Goal: Communication & Community: Participate in discussion

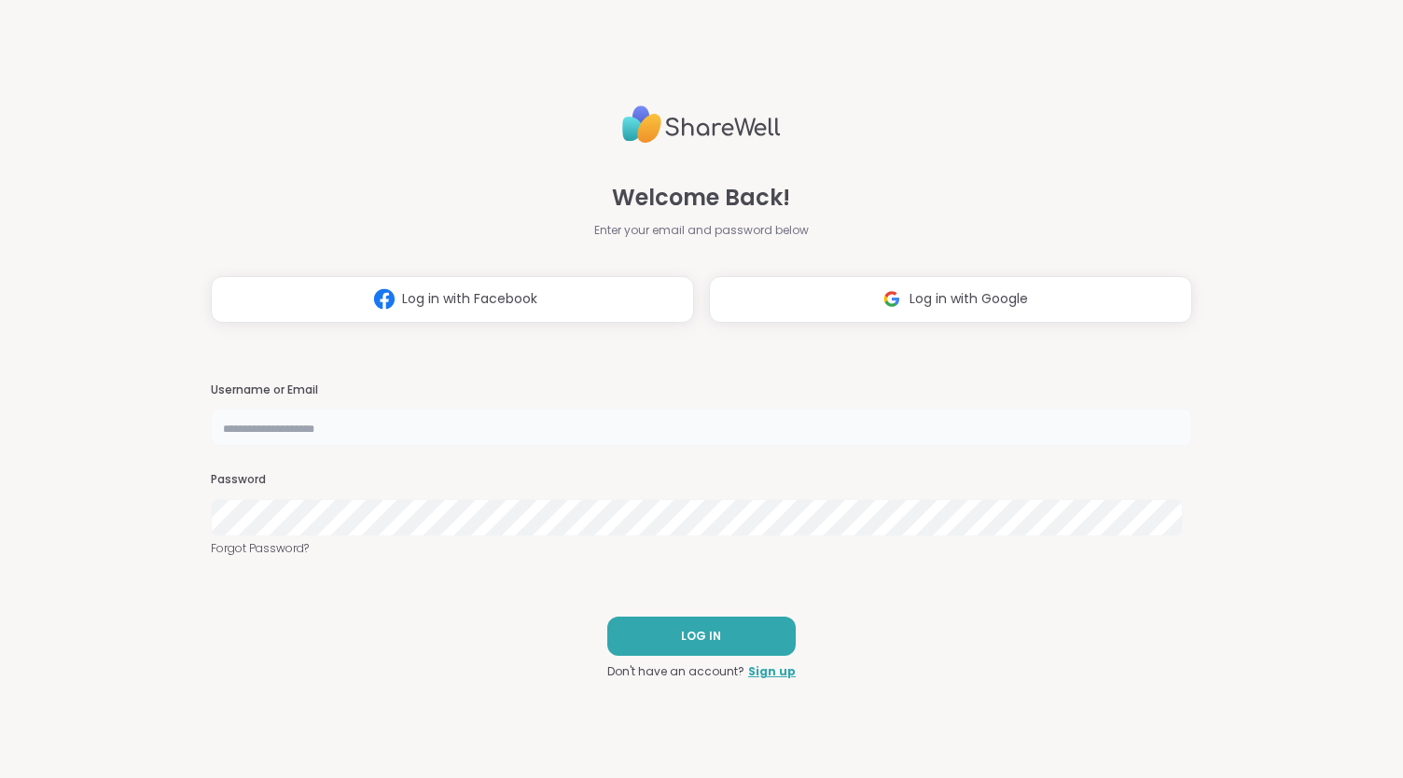
click at [267, 423] on input "text" at bounding box center [702, 427] width 982 height 37
type input "**********"
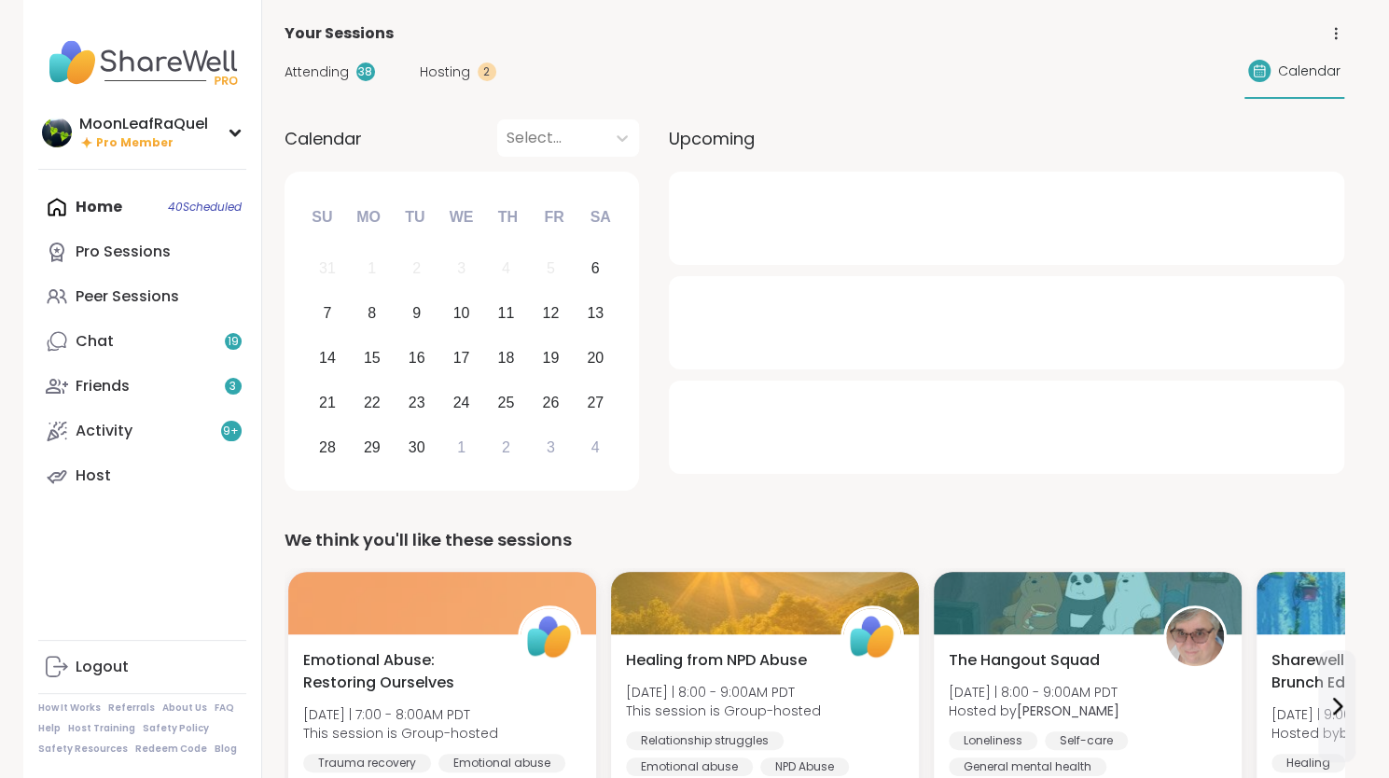
click at [113, 212] on div "Home 40 Scheduled Pro Sessions Peer Sessions Chat 19 Friends 3 Activity 9 + Host" at bounding box center [142, 341] width 208 height 313
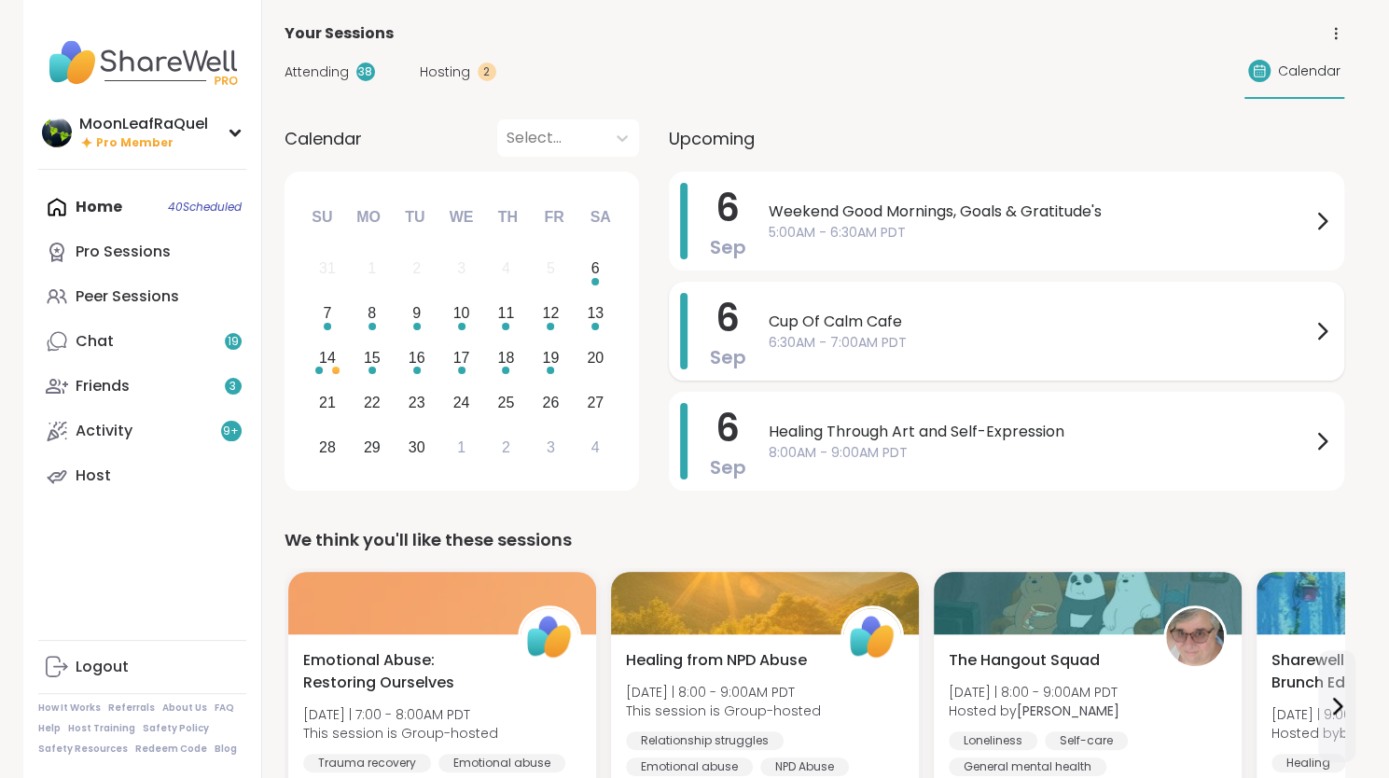
click at [963, 351] on span "6:30AM - 7:00AM PDT" at bounding box center [1040, 343] width 542 height 20
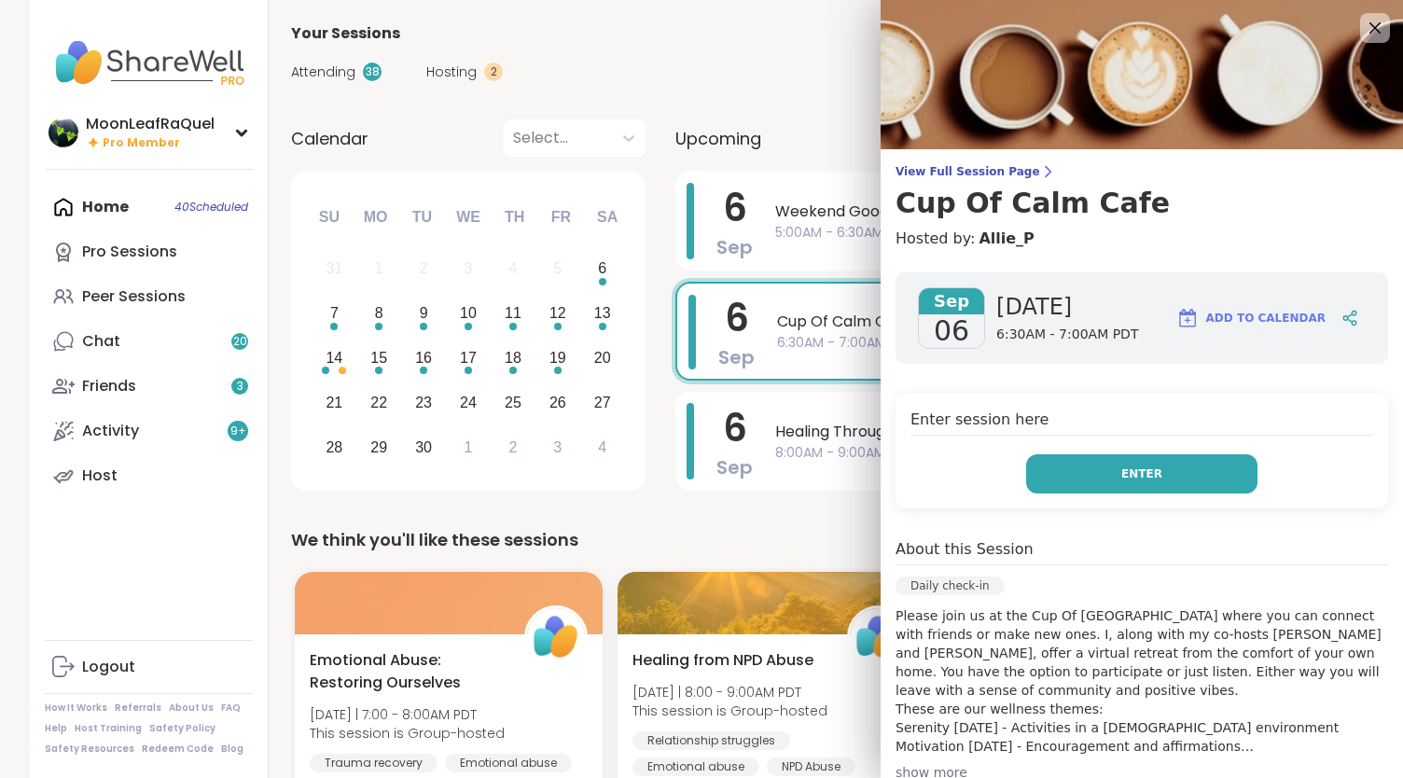
click at [1172, 473] on button "Enter" at bounding box center [1141, 473] width 231 height 39
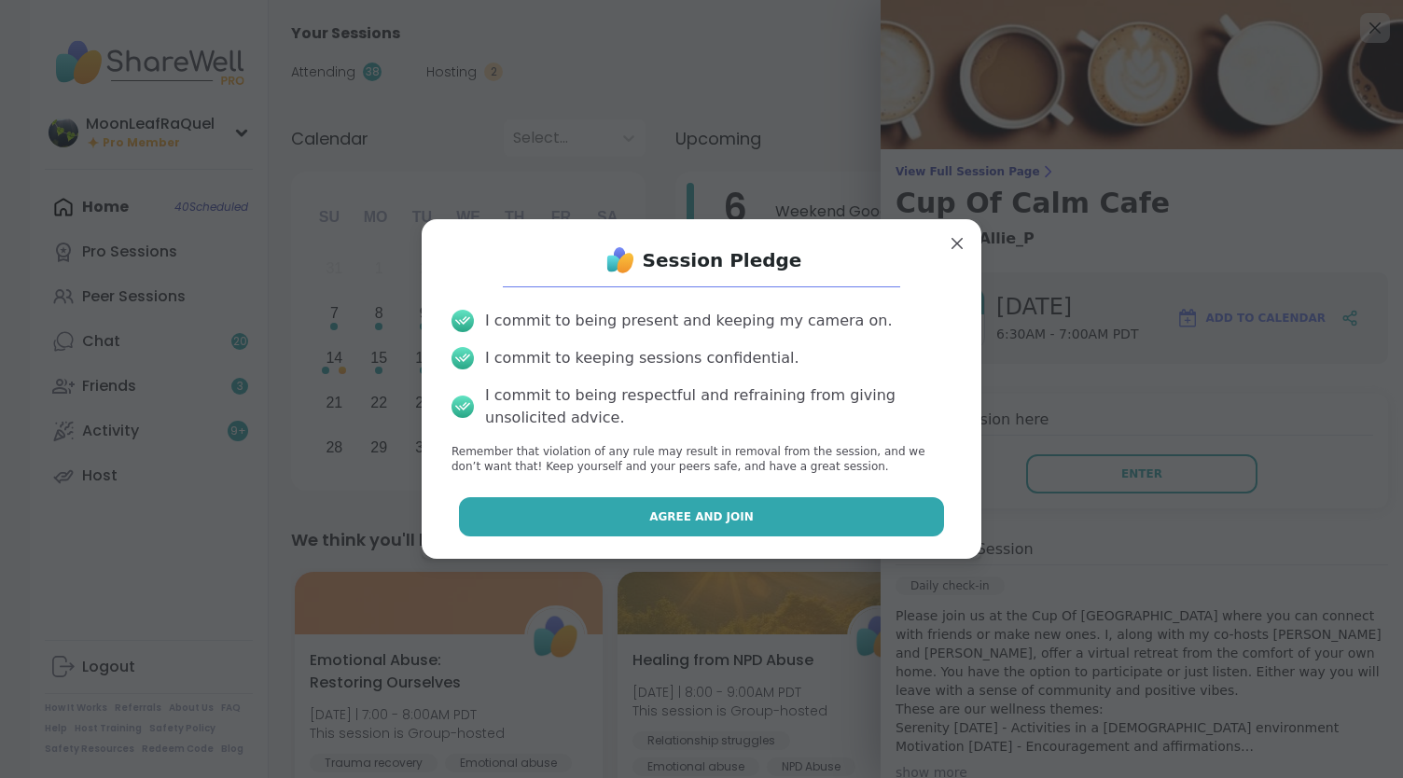
click at [840, 521] on button "Agree and Join" at bounding box center [702, 516] width 486 height 39
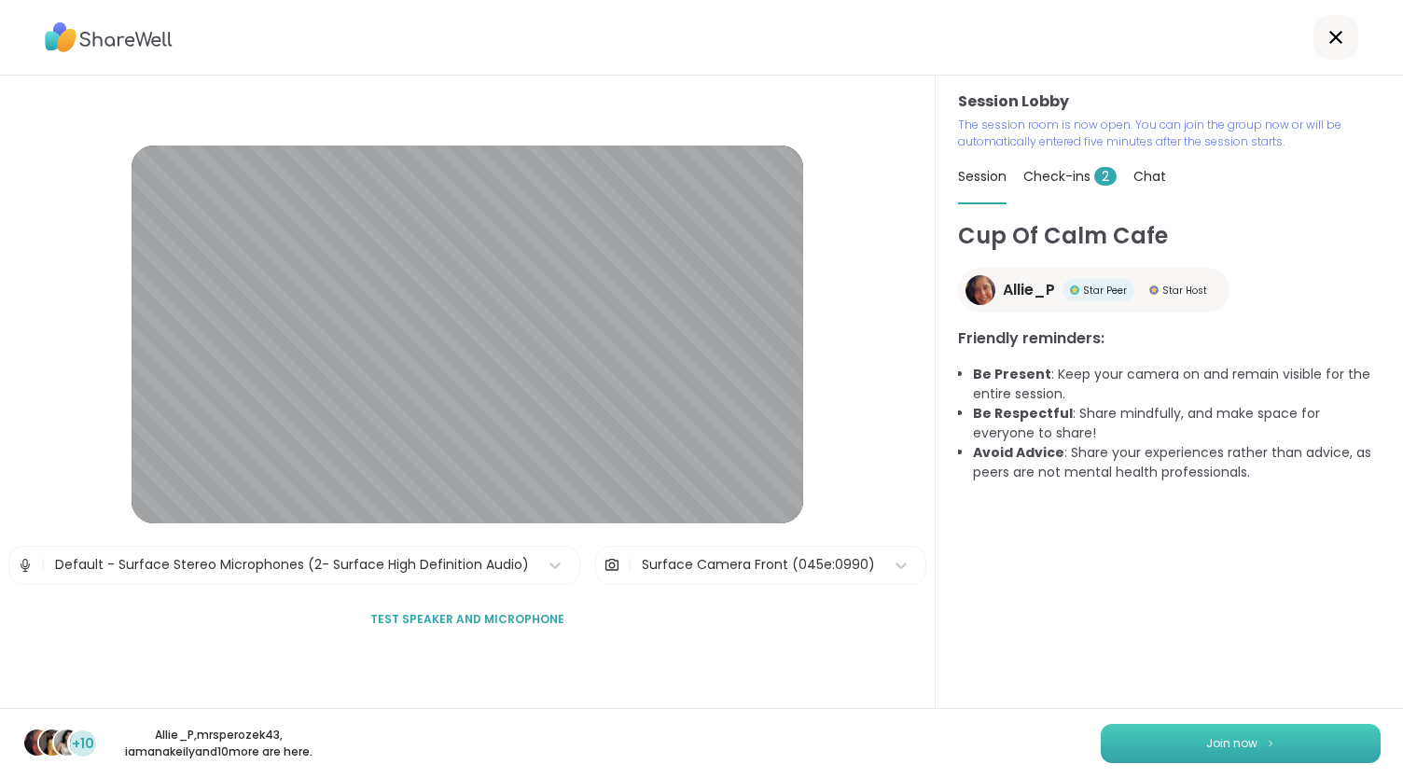
click at [1338, 742] on button "Join now" at bounding box center [1241, 743] width 280 height 39
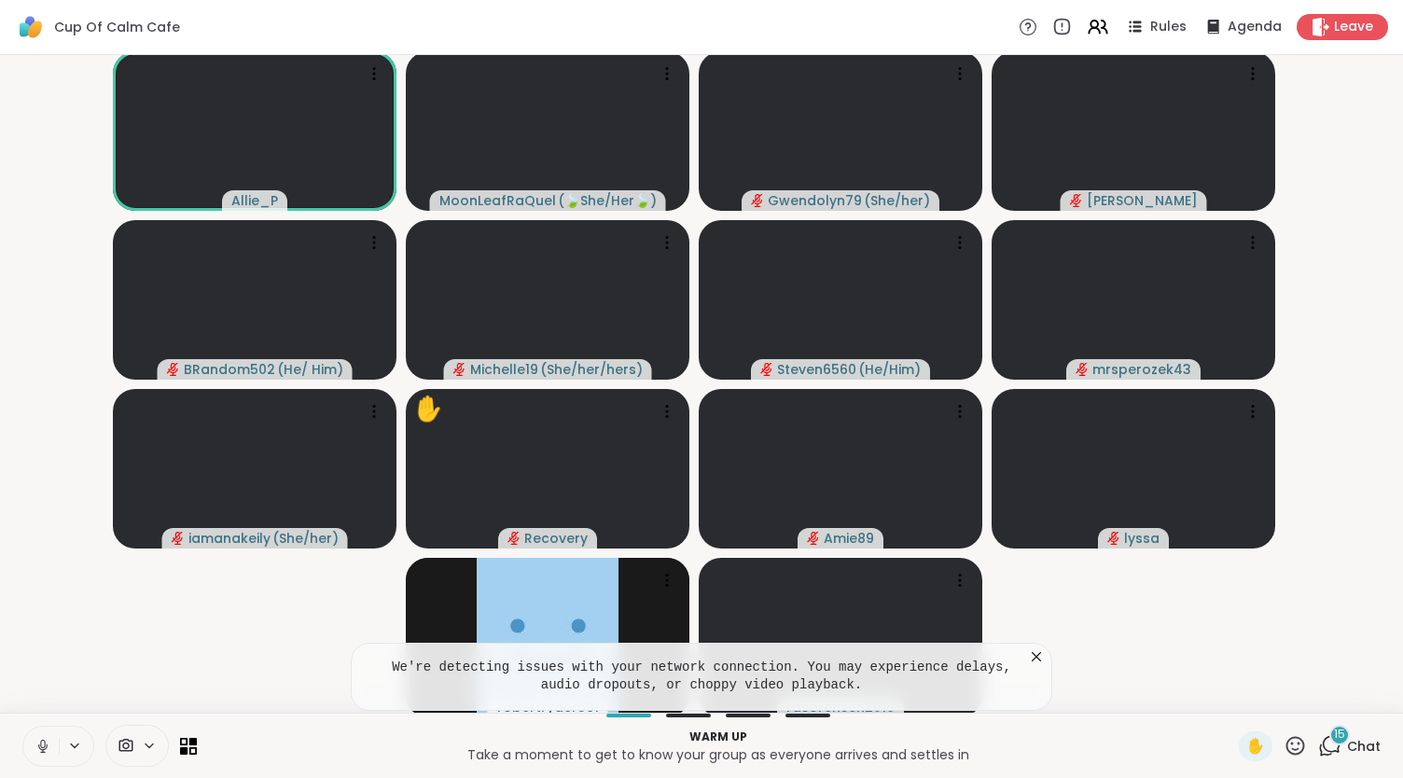
click at [49, 743] on icon at bounding box center [43, 746] width 17 height 17
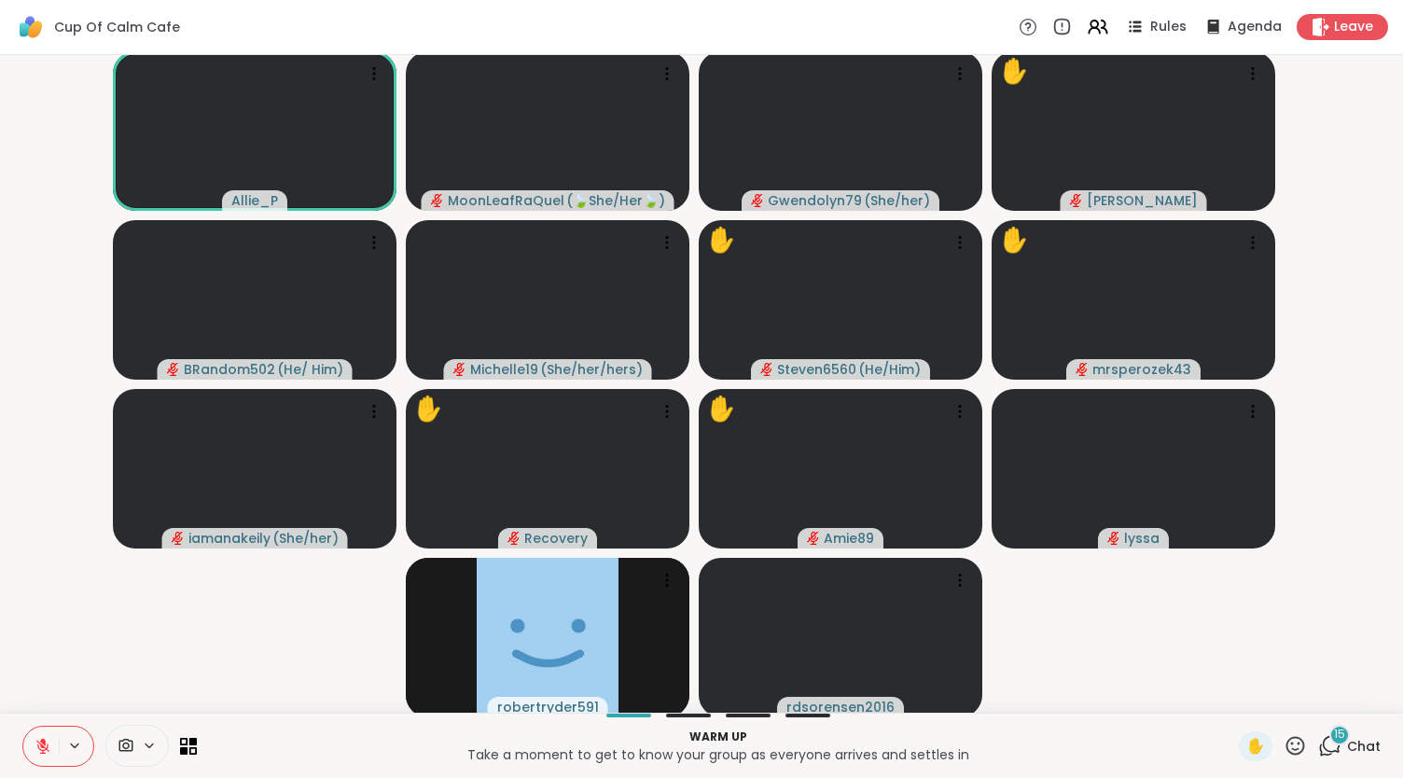
click at [1333, 741] on div "15" at bounding box center [1339, 735] width 21 height 21
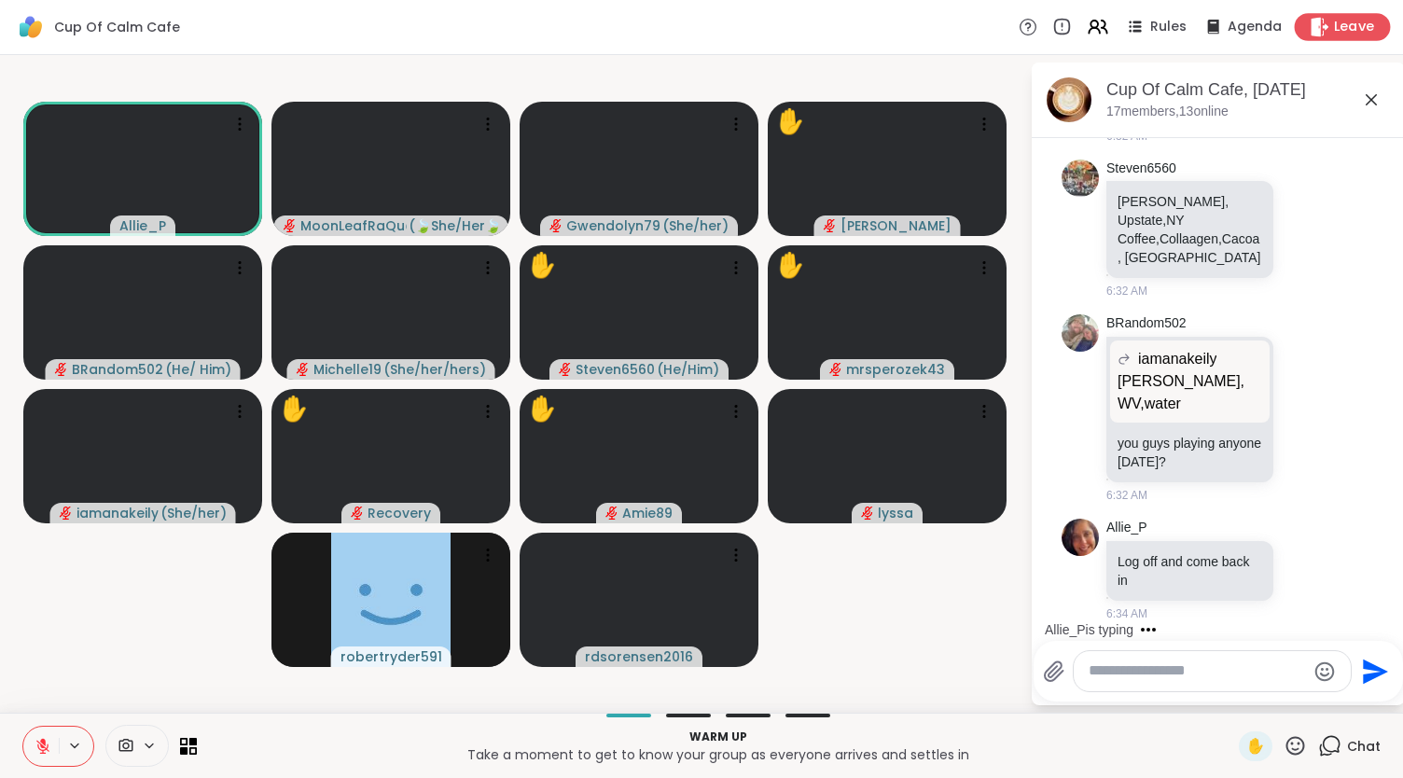
scroll to position [2900, 0]
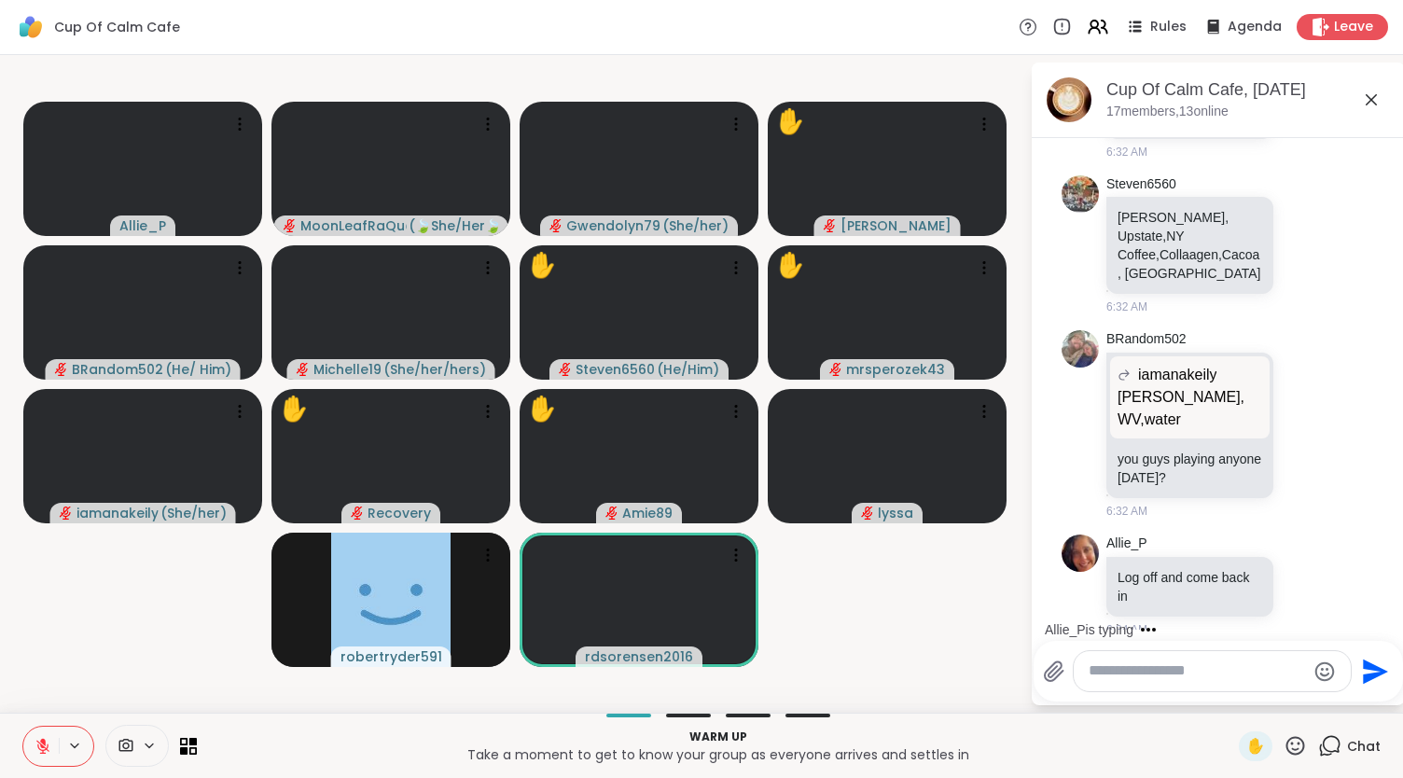
click at [1146, 664] on textarea "Type your message" at bounding box center [1197, 671] width 217 height 20
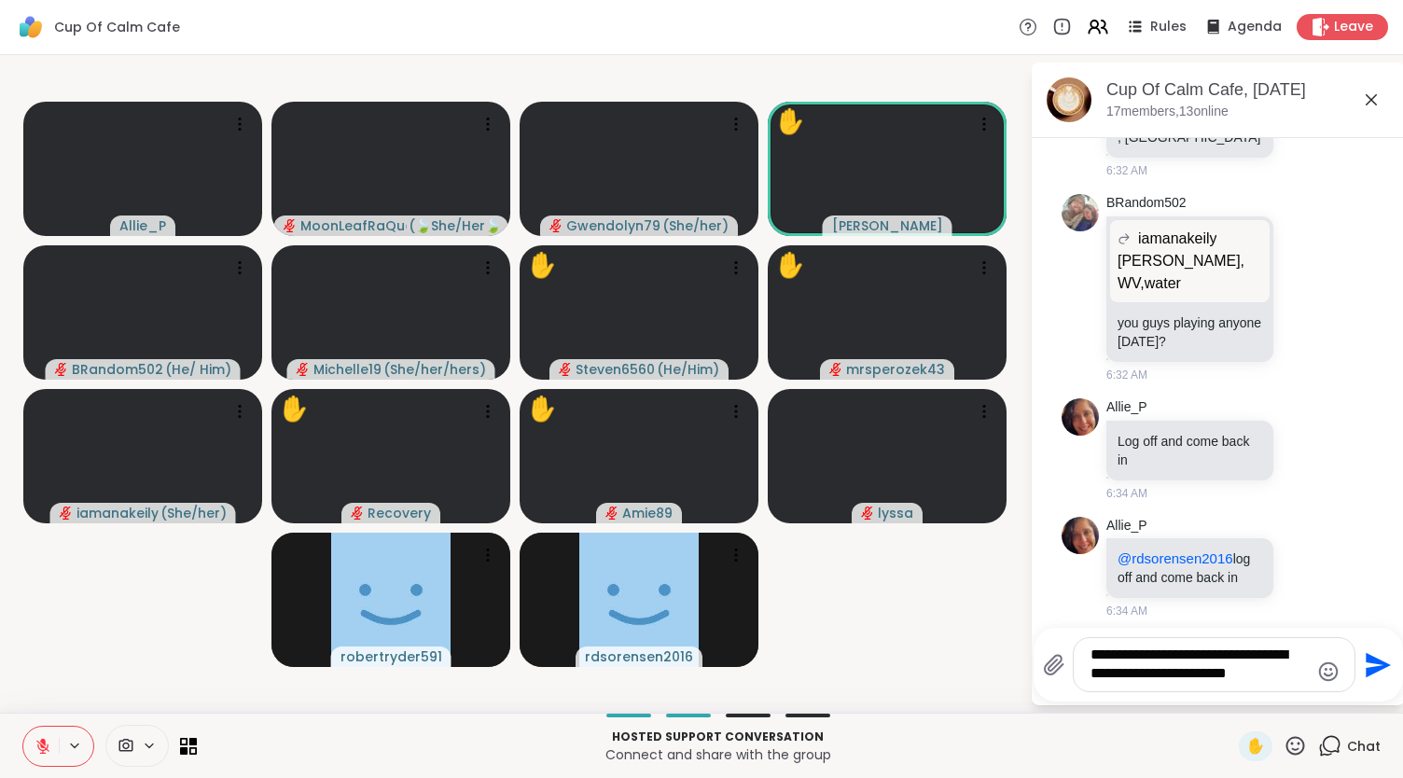
type textarea "**********"
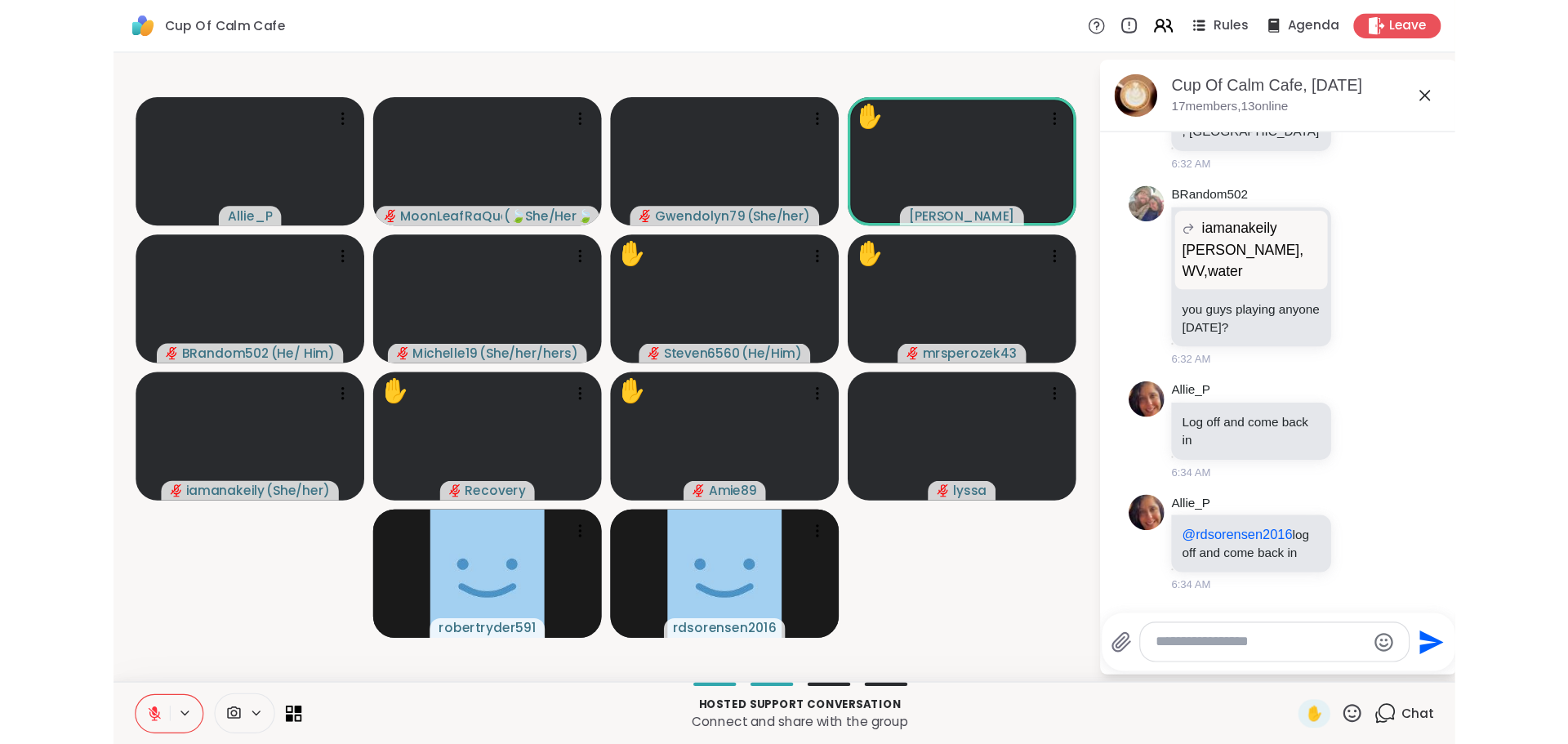
scroll to position [2793, 0]
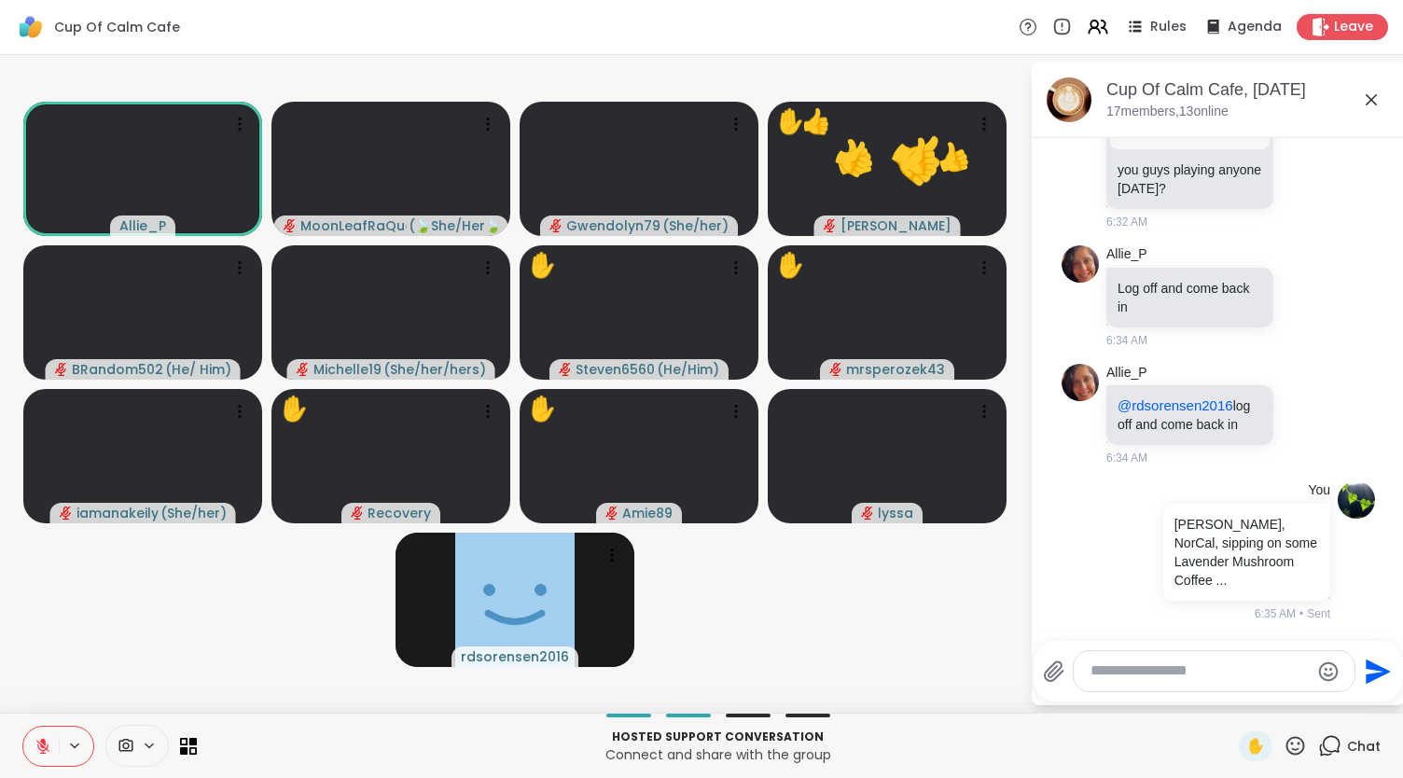
click at [1373, 94] on icon at bounding box center [1371, 100] width 22 height 22
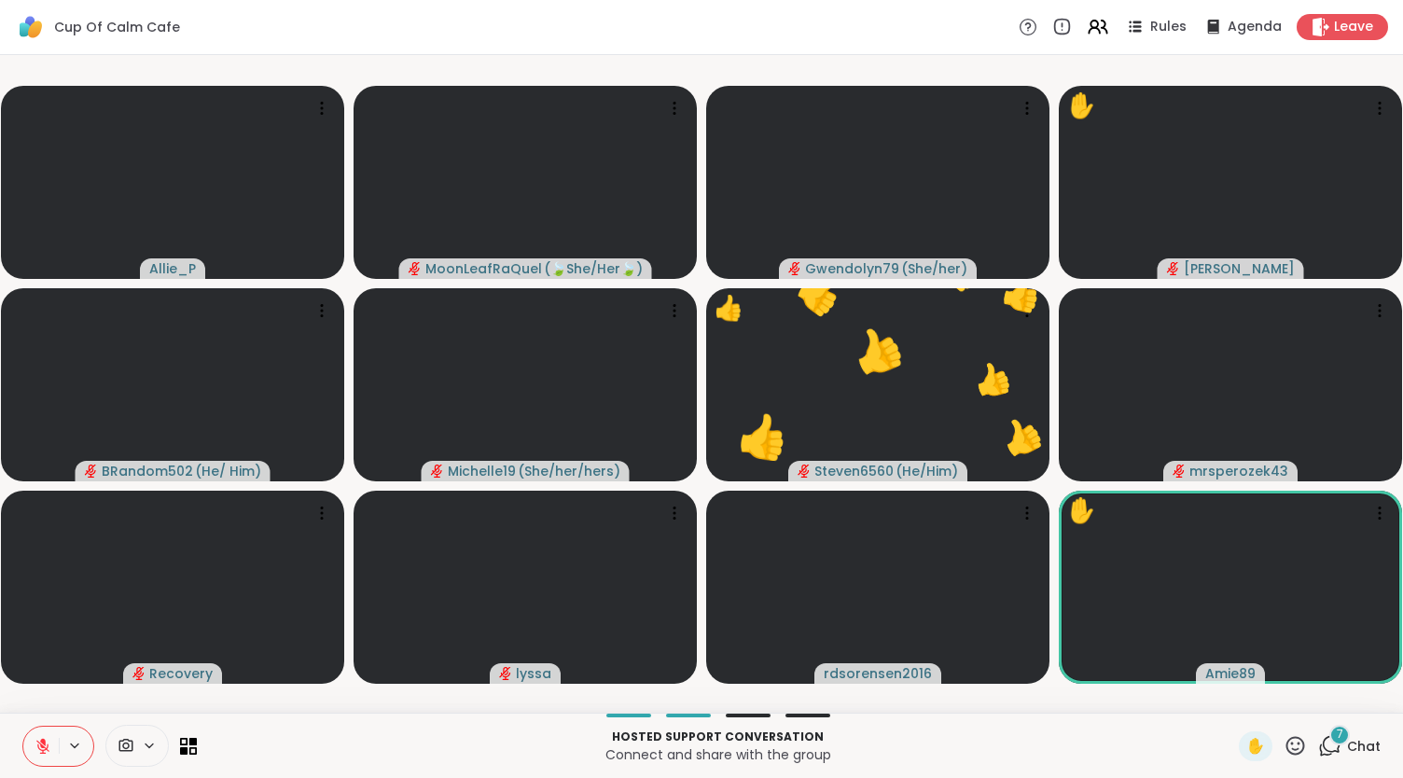
click at [1023, 712] on div "Allie_P MoonLeafRaQuel ( 🍃She/Her🍃 ) Gwendolyn79 ( She/her ) ✋ [PERSON_NAME] BR…" at bounding box center [701, 384] width 1403 height 658
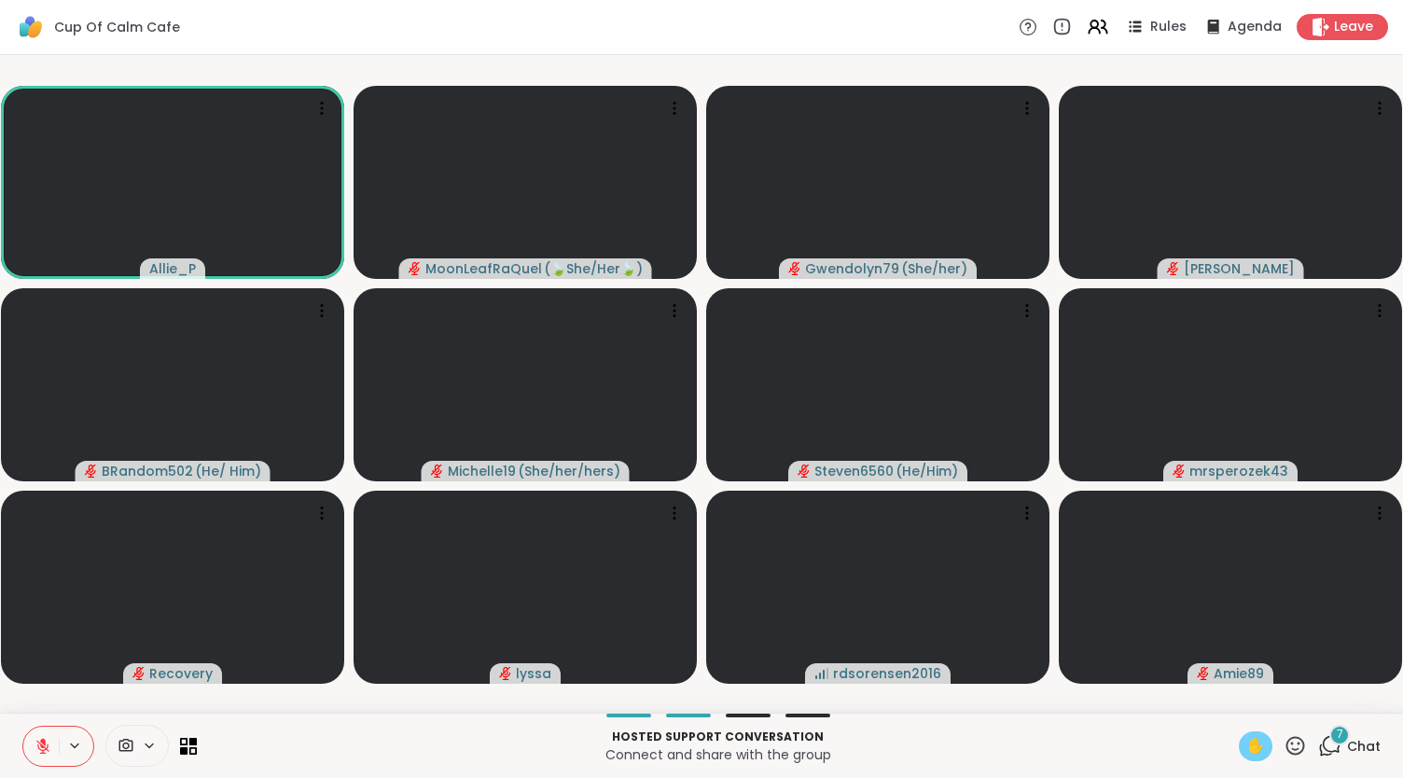
click at [1246, 742] on span "✋" at bounding box center [1255, 746] width 19 height 22
click at [41, 742] on icon at bounding box center [43, 746] width 17 height 17
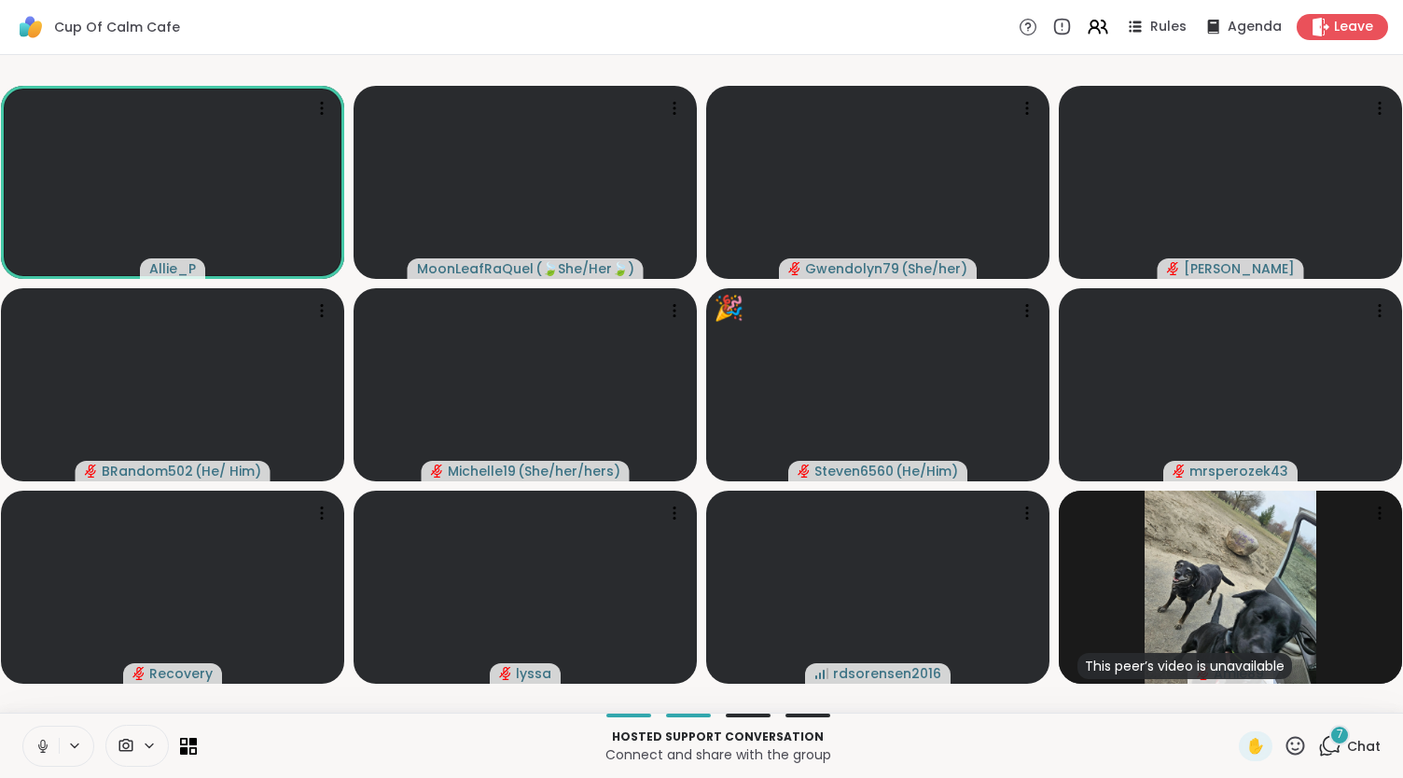
drag, startPoint x: 36, startPoint y: 746, endPoint x: 50, endPoint y: 722, distance: 28.0
click at [50, 722] on div "Hosted support conversation Connect and share with the group ✋ 7 Chat" at bounding box center [701, 745] width 1403 height 65
click at [46, 742] on icon at bounding box center [43, 746] width 17 height 17
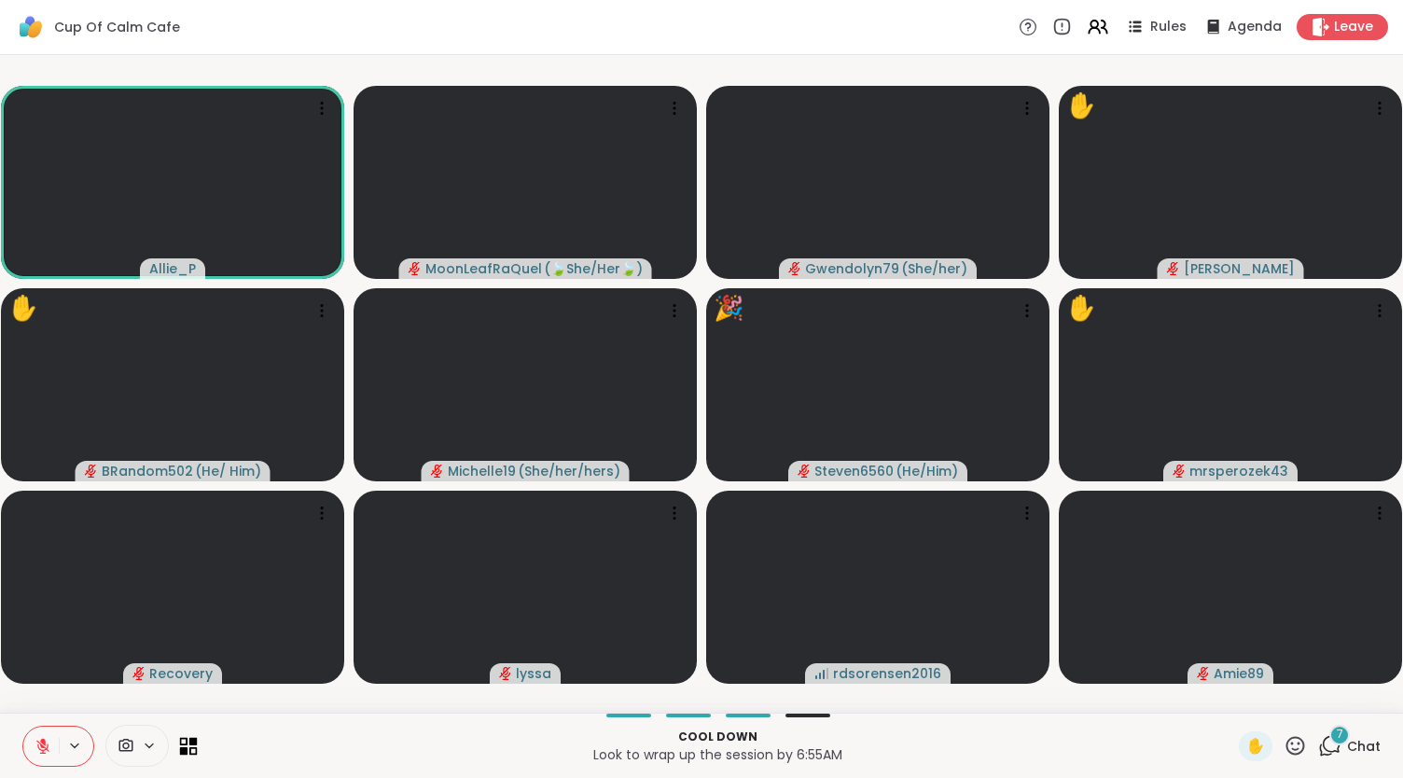
click at [186, 742] on icon at bounding box center [184, 741] width 8 height 8
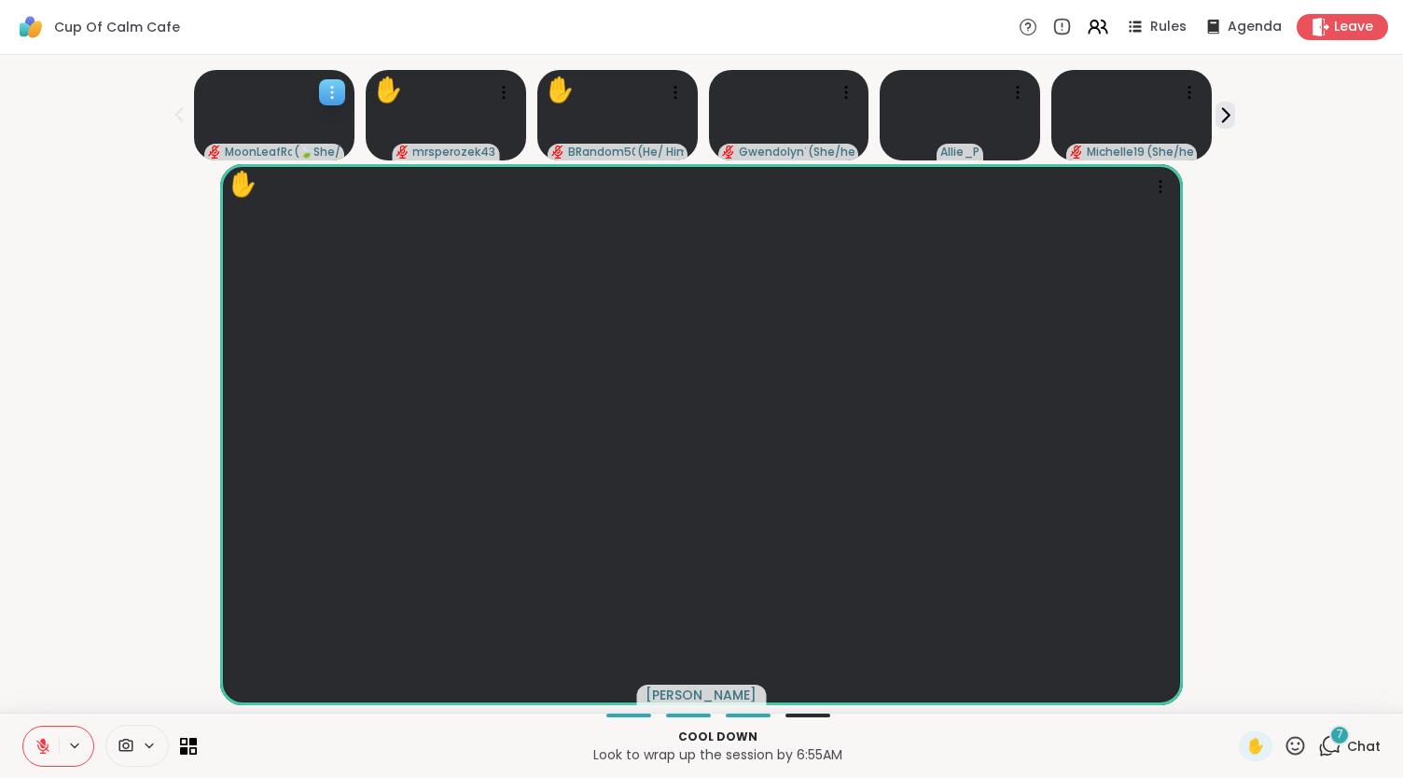
click at [325, 90] on icon at bounding box center [332, 92] width 19 height 19
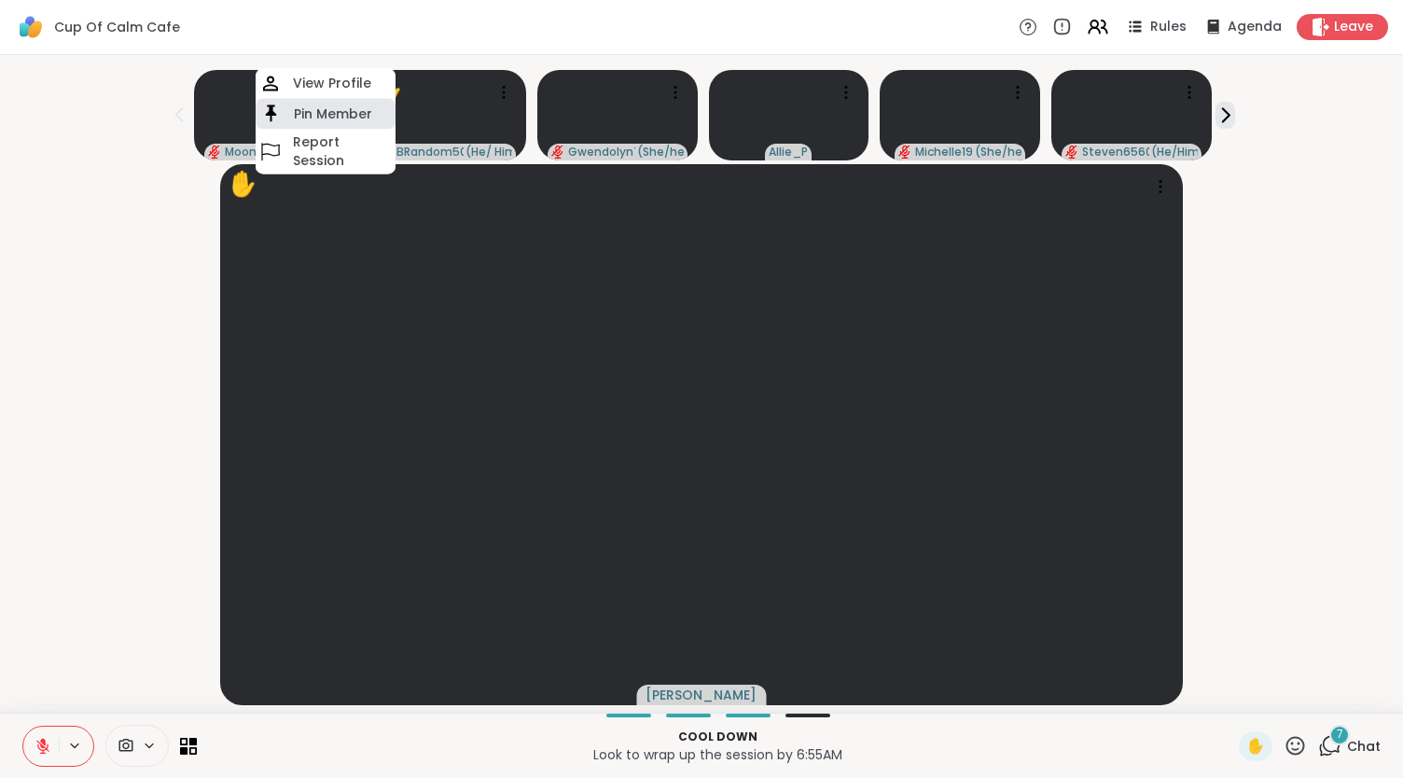
click at [320, 113] on h4 "Pin Member" at bounding box center [333, 113] width 78 height 19
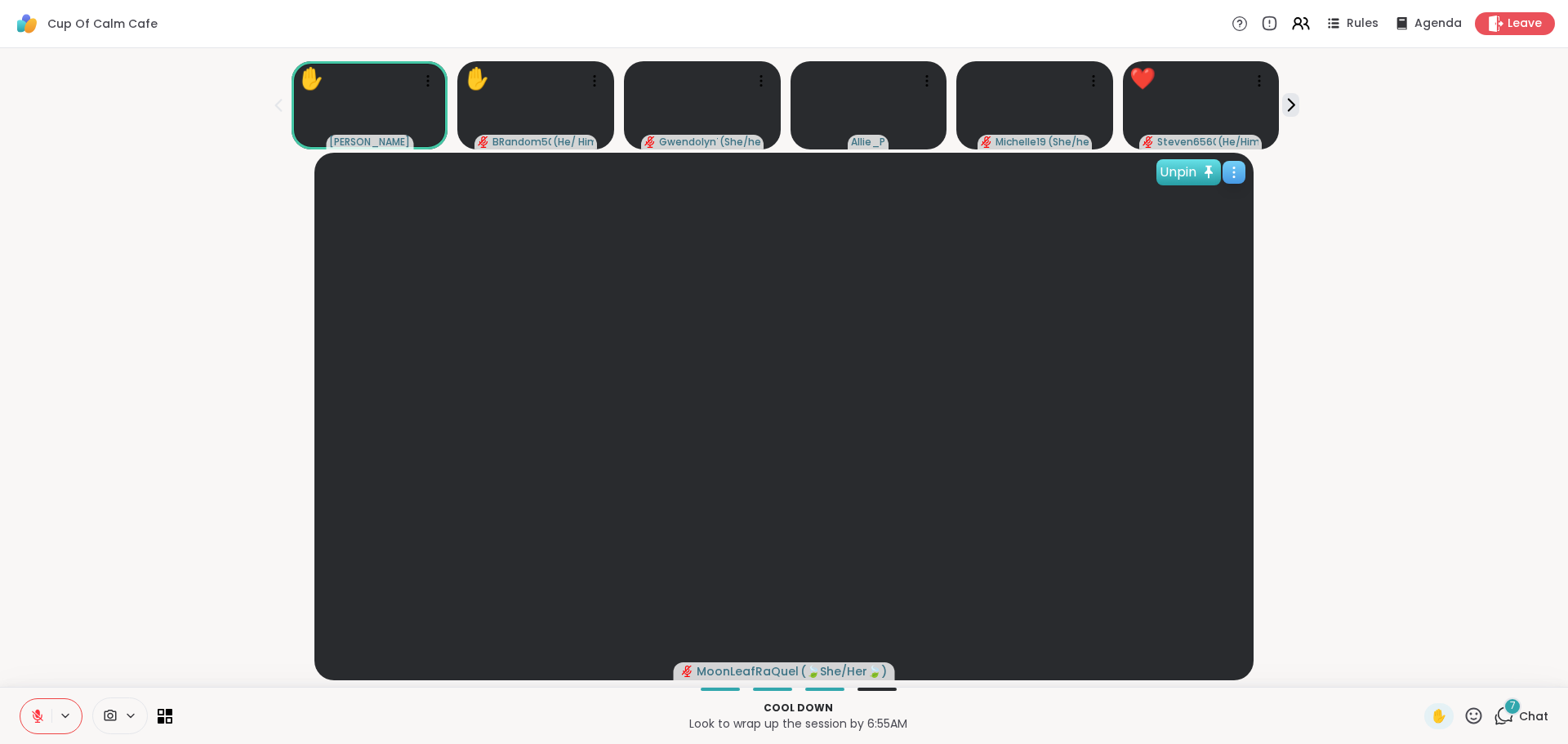
click at [1205, 164] on icon at bounding box center [1208, 172] width 18 height 18
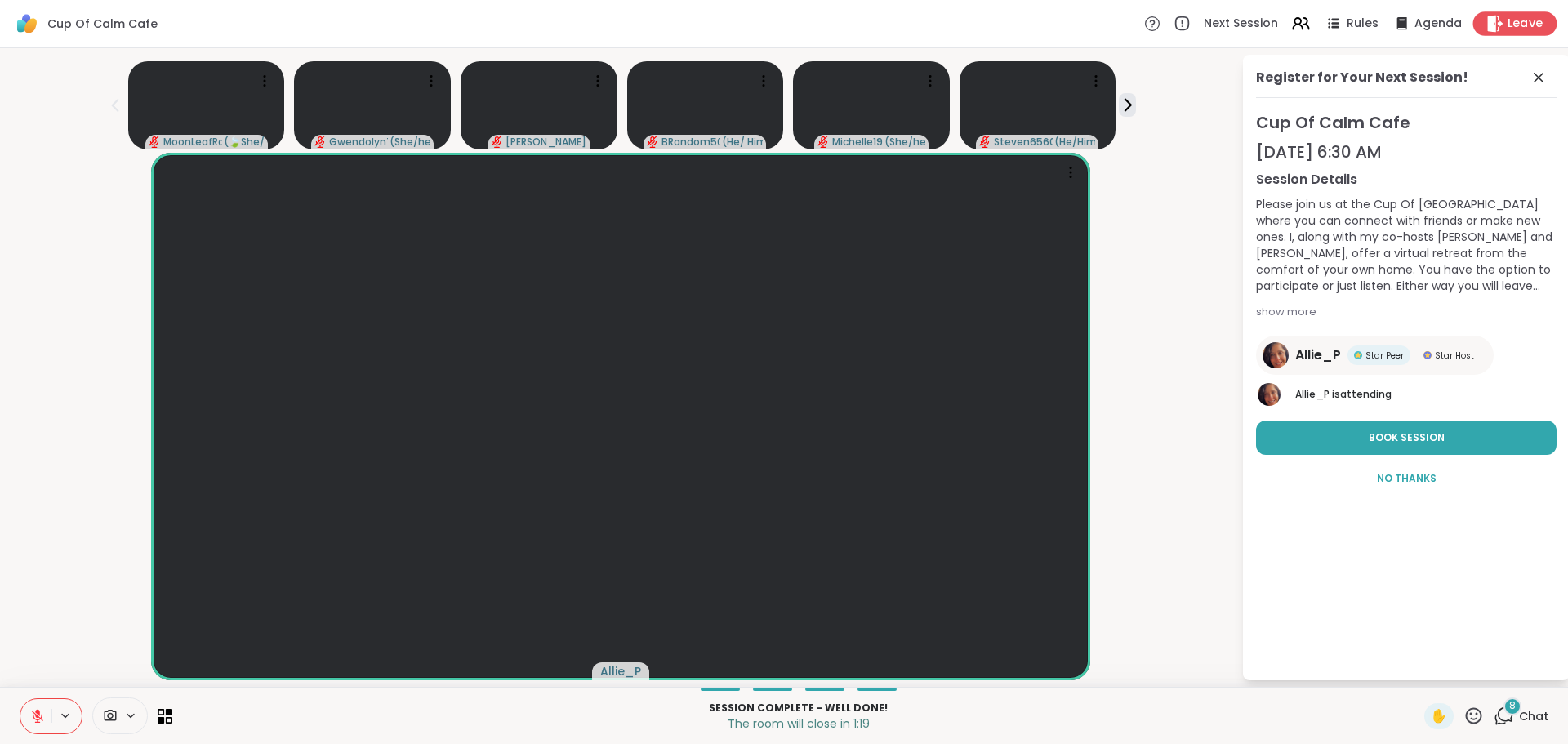
click at [1215, 22] on span "Leave" at bounding box center [1525, 25] width 36 height 18
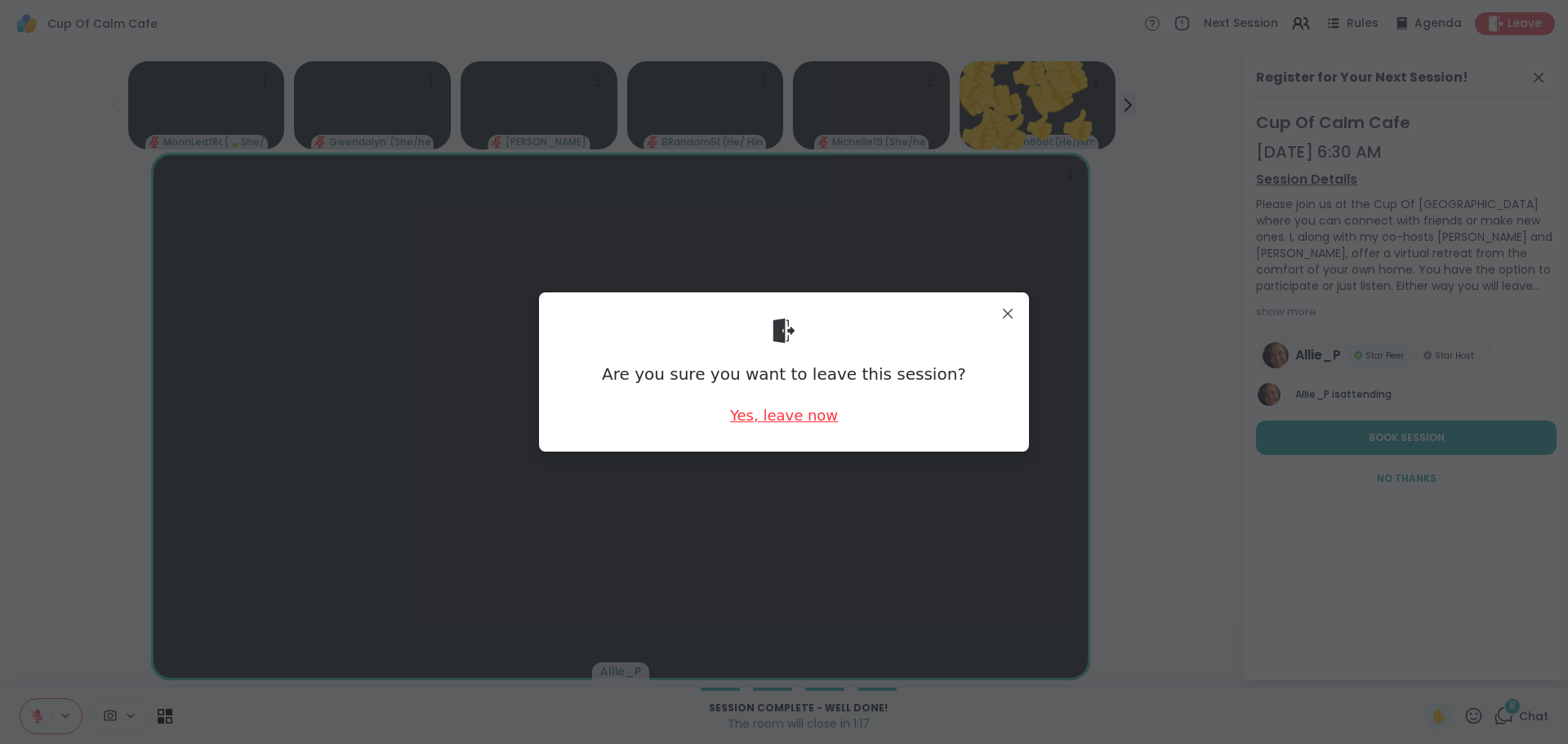
click at [766, 414] on div "Yes, leave now" at bounding box center [784, 415] width 108 height 20
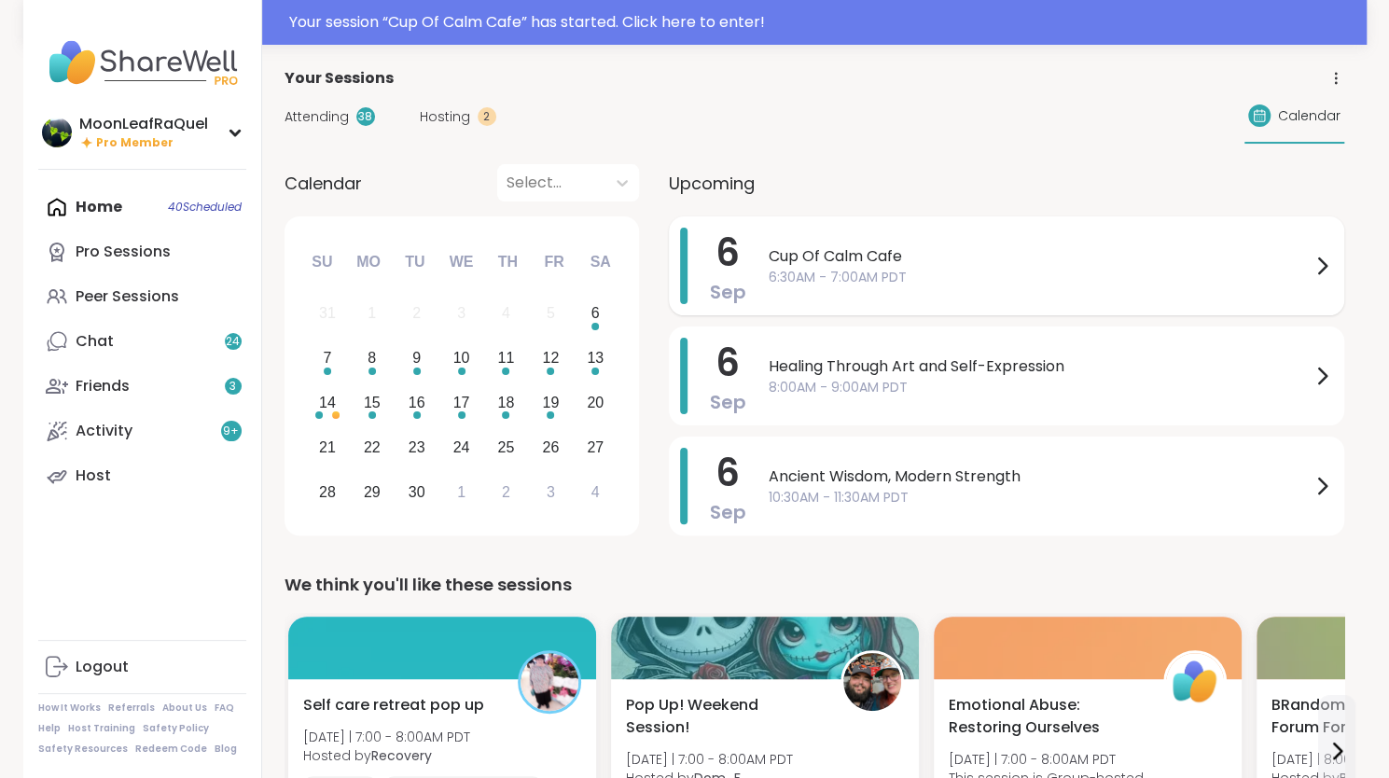
click at [872, 255] on span "Cup Of Calm Cafe" at bounding box center [1040, 256] width 542 height 22
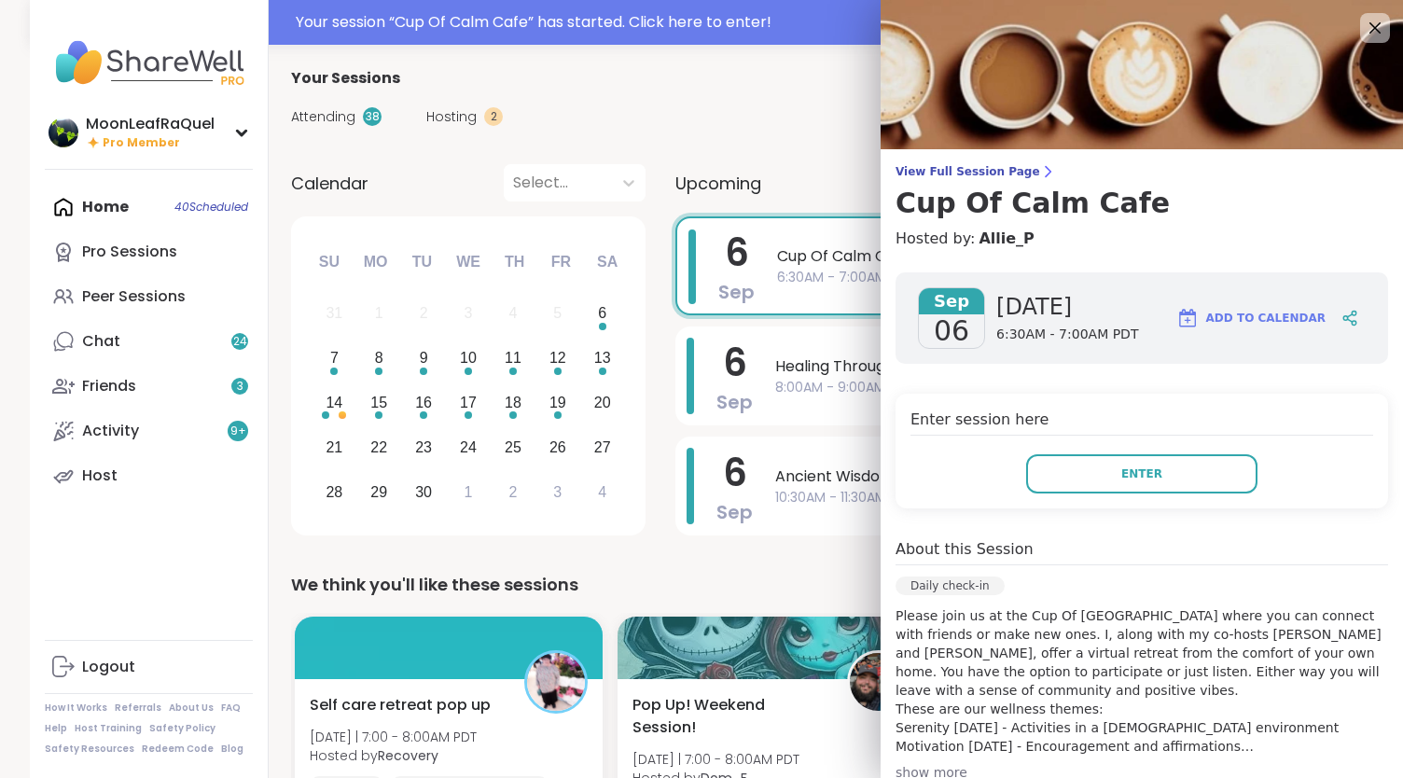
click at [763, 114] on div "Attending 38 Hosting 2 Calendar" at bounding box center [821, 117] width 1060 height 54
